Goal: Task Accomplishment & Management: Manage account settings

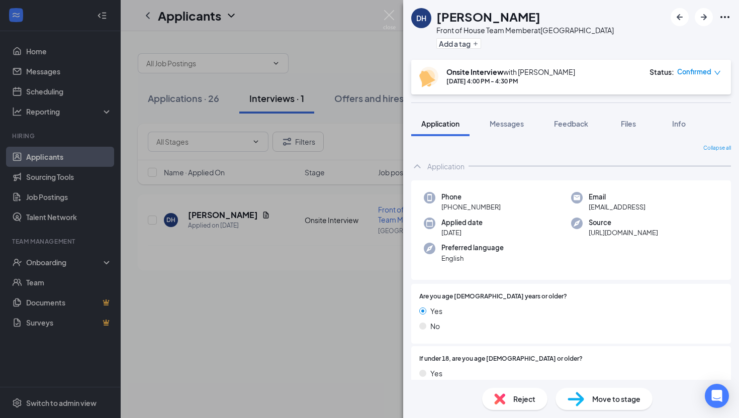
click at [144, 142] on div "DH [PERSON_NAME] Front of House Team Member at [GEOGRAPHIC_DATA] Add a tag Onsi…" at bounding box center [369, 209] width 739 height 418
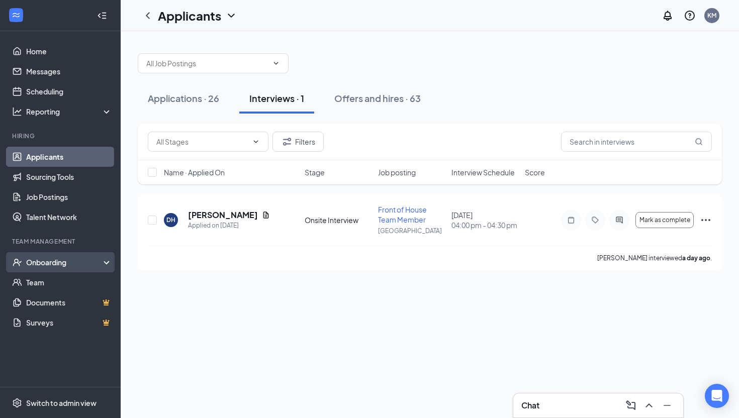
click at [53, 259] on div "Onboarding" at bounding box center [64, 262] width 77 height 10
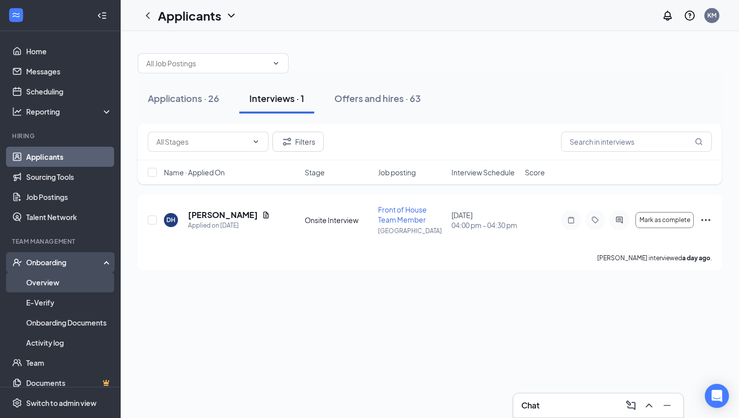
click at [38, 282] on link "Overview" at bounding box center [69, 282] width 86 height 20
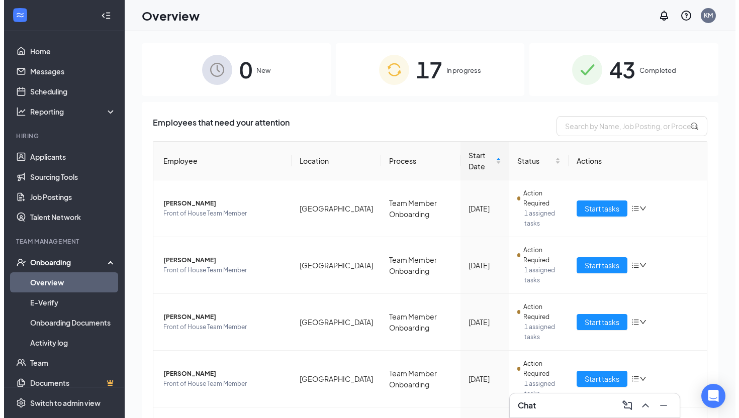
scroll to position [259, 0]
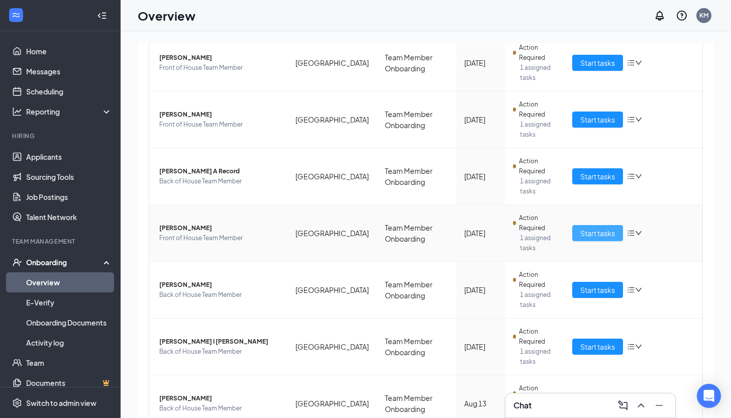
click at [596, 237] on span "Start tasks" at bounding box center [598, 233] width 35 height 11
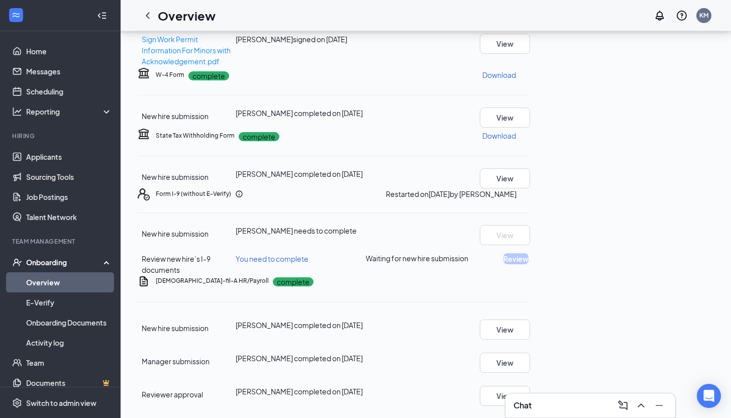
scroll to position [371, 0]
click at [529, 232] on div "Form I-9 (without E-Verify) Restarted on [DATE] by [PERSON_NAME] New hire submi…" at bounding box center [333, 231] width 391 height 87
click at [529, 194] on icon "Ellipses" at bounding box center [529, 194] width 0 height 0
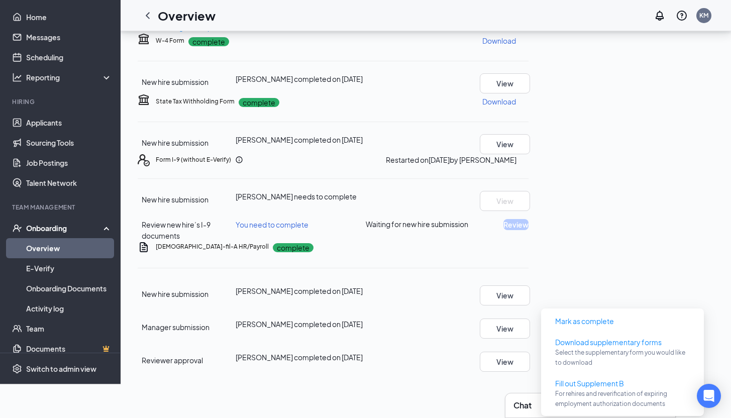
click at [522, 165] on div "Form I-9 (without E-Verify) Restarted on [DATE] by [PERSON_NAME]" at bounding box center [342, 159] width 373 height 11
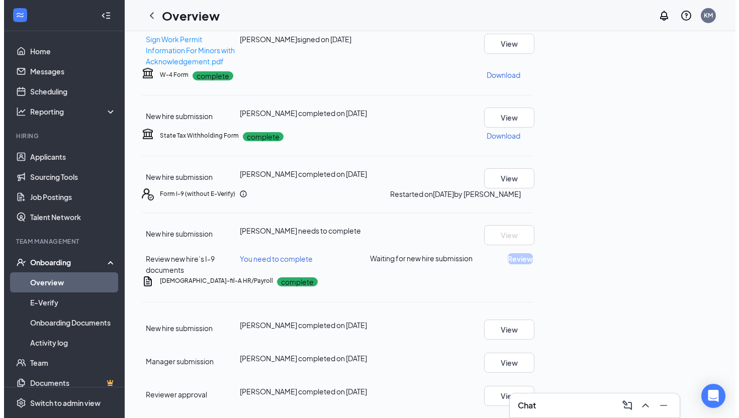
scroll to position [0, 0]
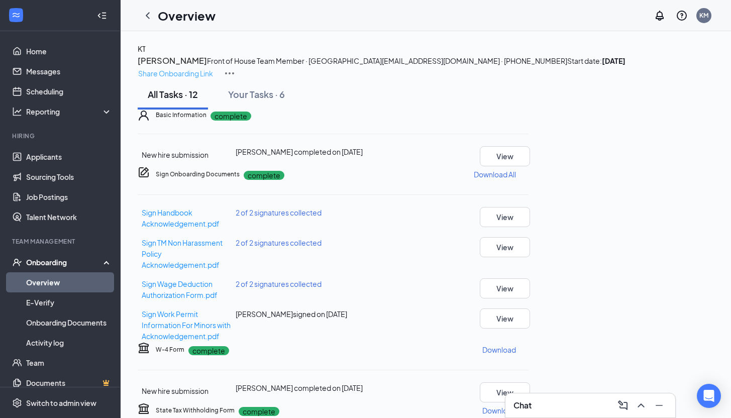
click at [213, 68] on p "Share Onboarding Link" at bounding box center [175, 73] width 75 height 11
type textarea "Hi [PERSON_NAME], This is a gentle reminder to complete your onboarding before …"
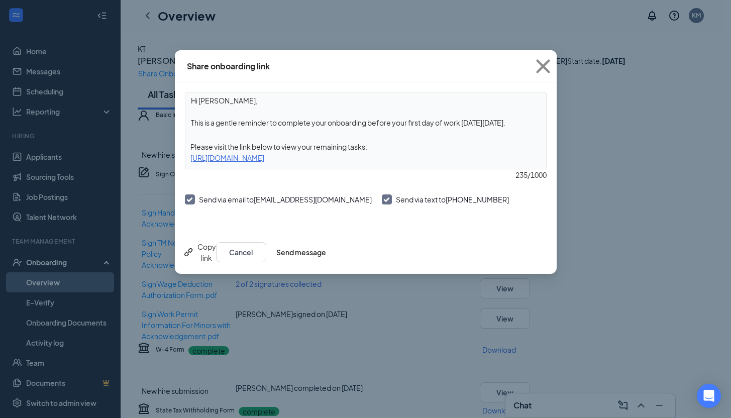
click at [532, 263] on div "Copy link Cancel Send message" at bounding box center [366, 252] width 382 height 43
click at [326, 259] on button "Send message" at bounding box center [301, 252] width 50 height 20
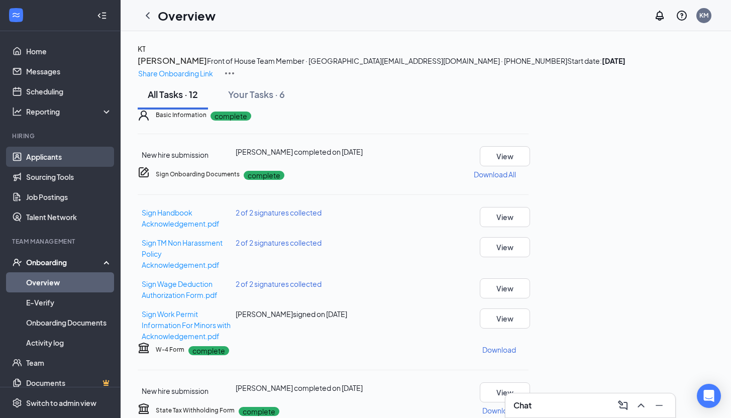
click at [46, 161] on link "Applicants" at bounding box center [69, 157] width 86 height 20
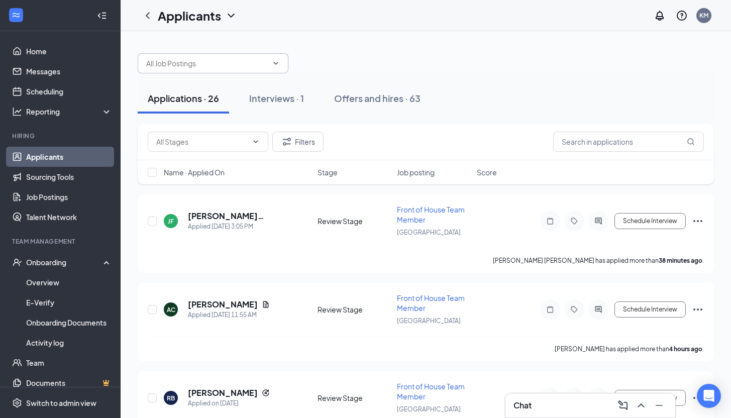
click at [182, 69] on span at bounding box center [213, 63] width 151 height 20
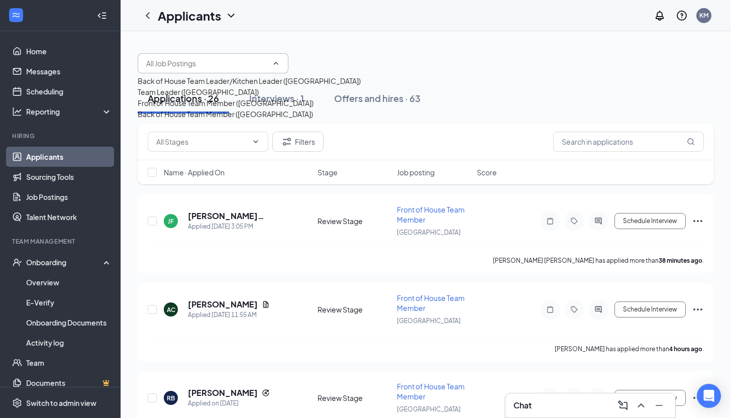
click at [176, 13] on h1 "Applicants" at bounding box center [189, 15] width 63 height 17
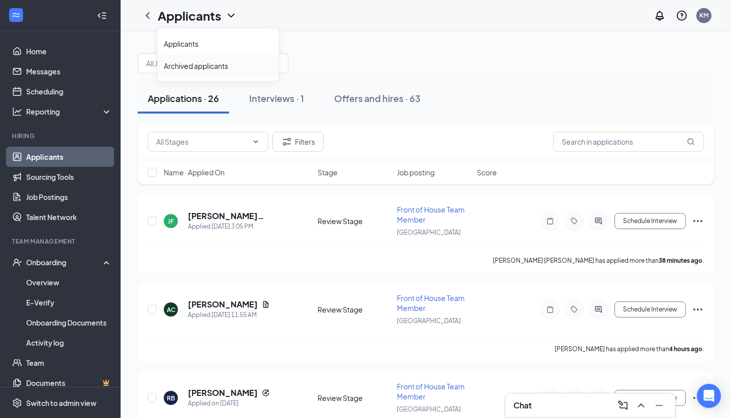
click at [184, 63] on link "Archived applicants" at bounding box center [218, 66] width 109 height 10
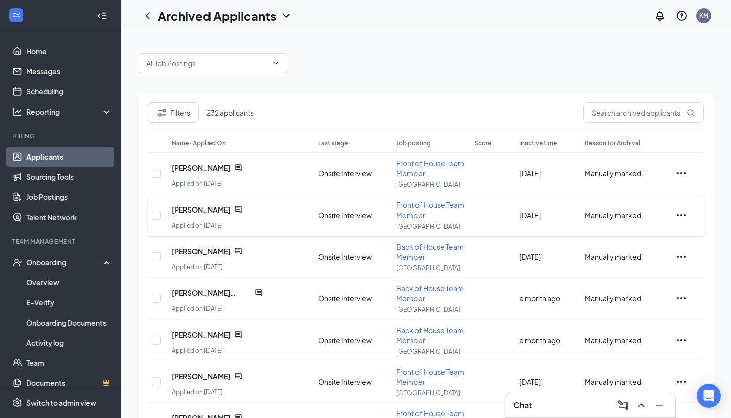
click at [201, 216] on div "[PERSON_NAME]" at bounding box center [217, 210] width 91 height 20
click at [201, 212] on span "[PERSON_NAME]" at bounding box center [201, 210] width 58 height 10
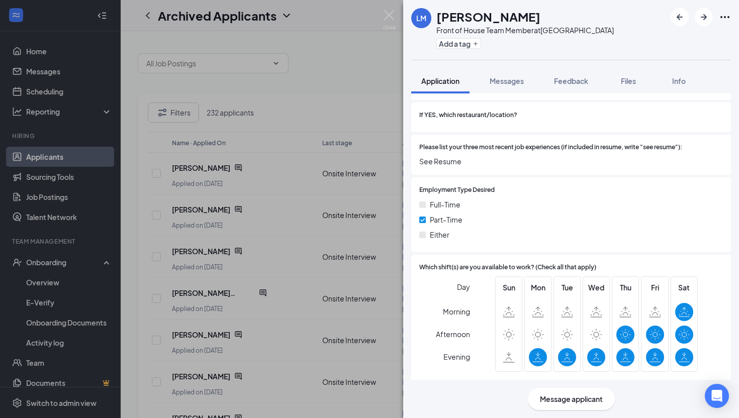
scroll to position [664, 0]
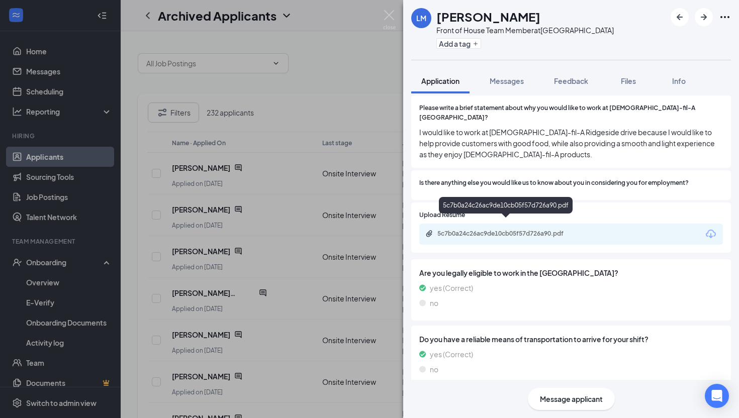
click at [465, 230] on div "5c7b0a24c26ac9de10cb05f57d726a90.pdf" at bounding box center [507, 234] width 141 height 8
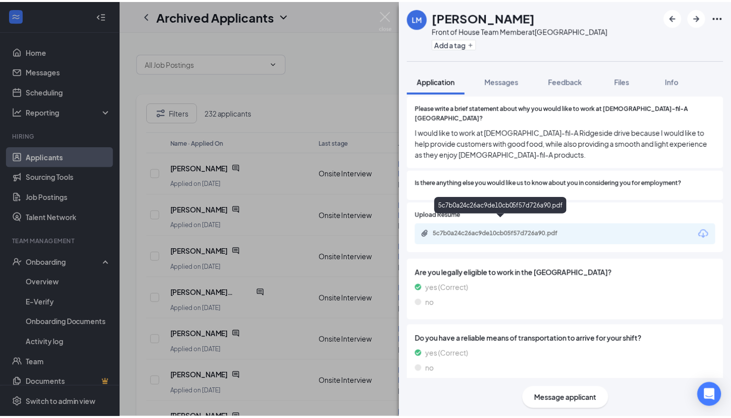
scroll to position [659, 0]
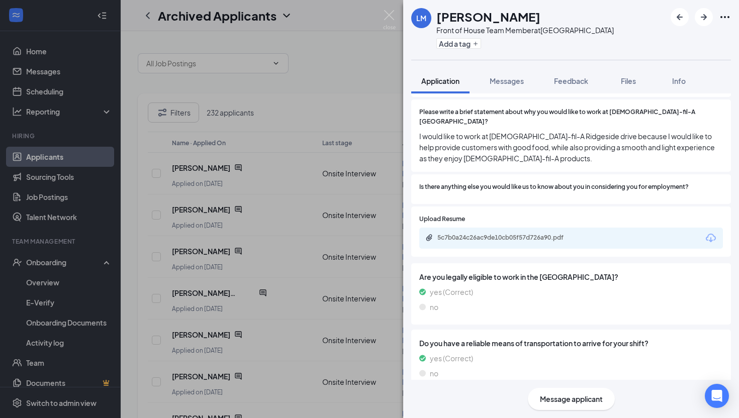
click at [237, 219] on div "[PERSON_NAME] Front of House Team Member at [GEOGRAPHIC_DATA] Add a tag Applica…" at bounding box center [369, 209] width 739 height 418
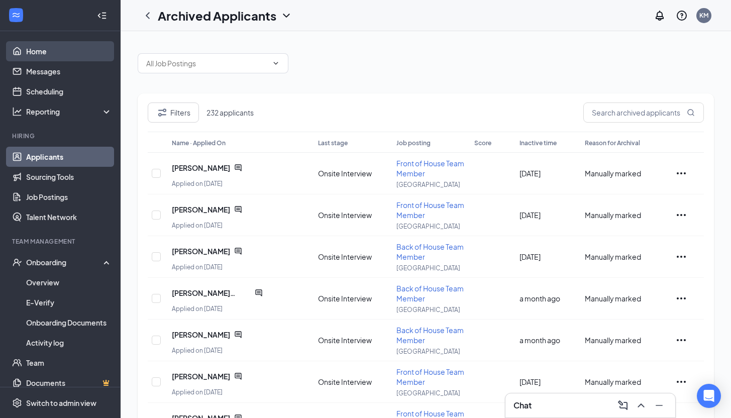
click at [47, 45] on link "Home" at bounding box center [69, 51] width 86 height 20
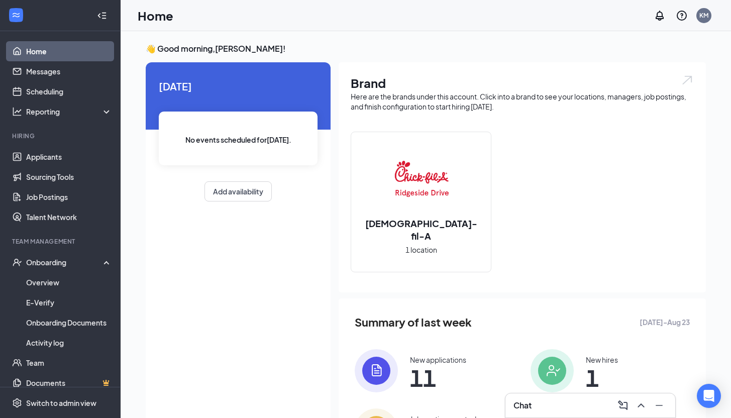
click at [403, 396] on div "New applications 11 New hires 1 Job postings posted 0" at bounding box center [522, 400] width 335 height 103
click at [420, 376] on span "11" at bounding box center [438, 378] width 56 height 18
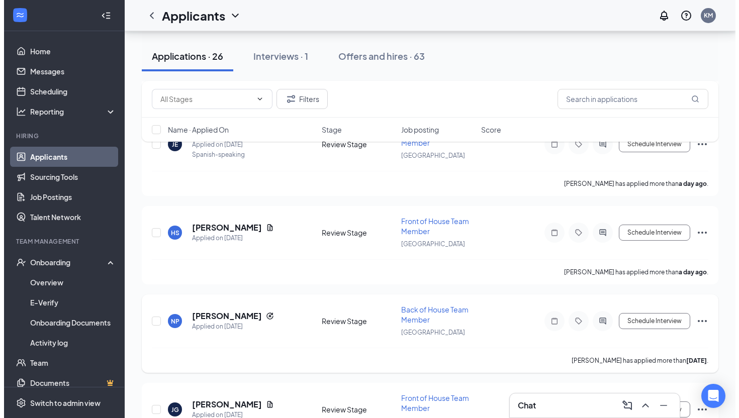
scroll to position [343, 0]
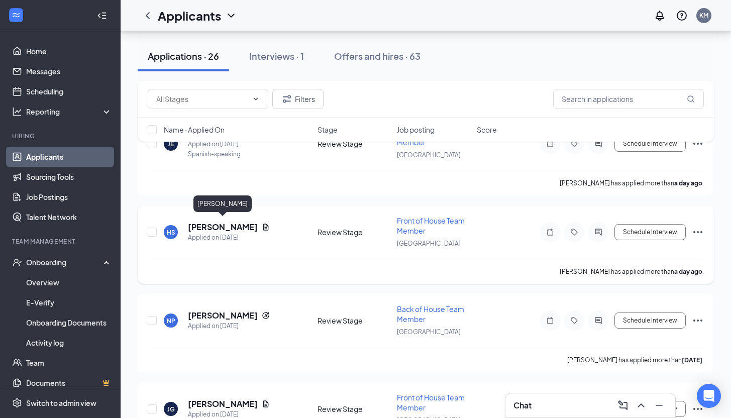
click at [252, 223] on h5 "[PERSON_NAME]" at bounding box center [223, 227] width 70 height 11
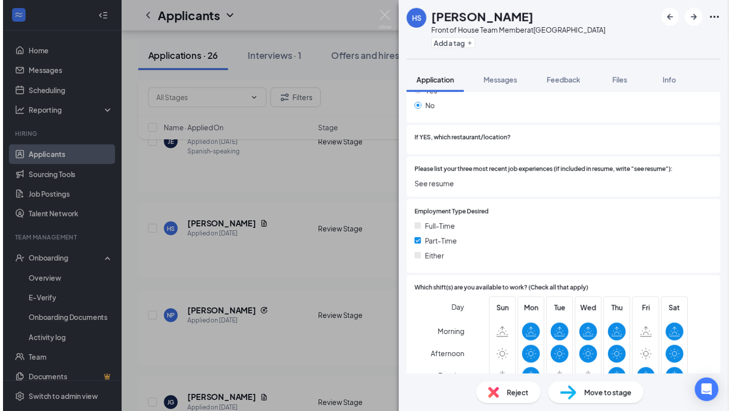
scroll to position [394, 0]
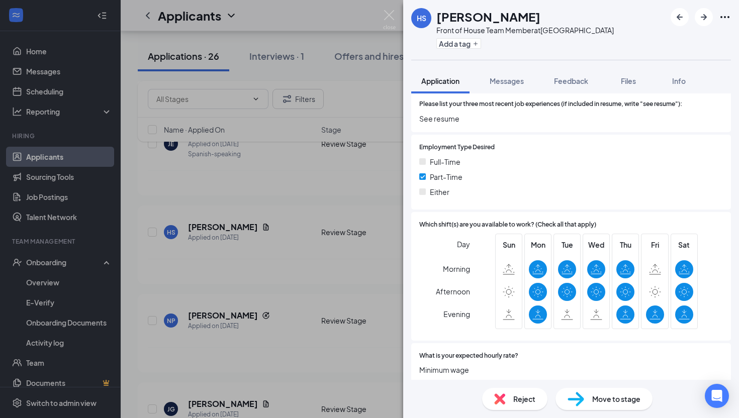
click at [330, 312] on div "HS [PERSON_NAME] Front of House Team Member at [GEOGRAPHIC_DATA] Add a tag Appl…" at bounding box center [369, 209] width 739 height 418
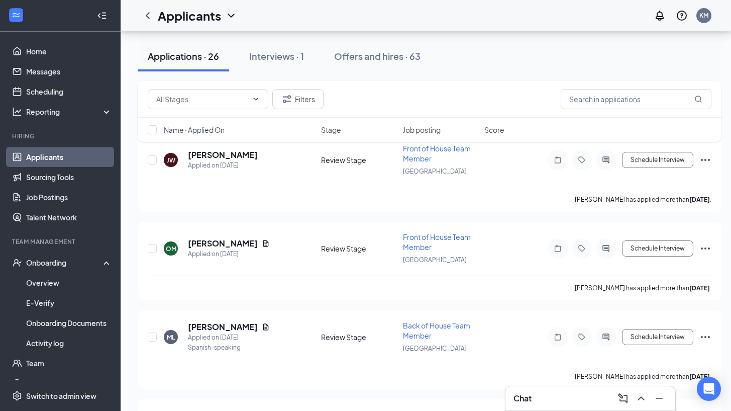
scroll to position [678, 0]
